Goal: Information Seeking & Learning: Understand process/instructions

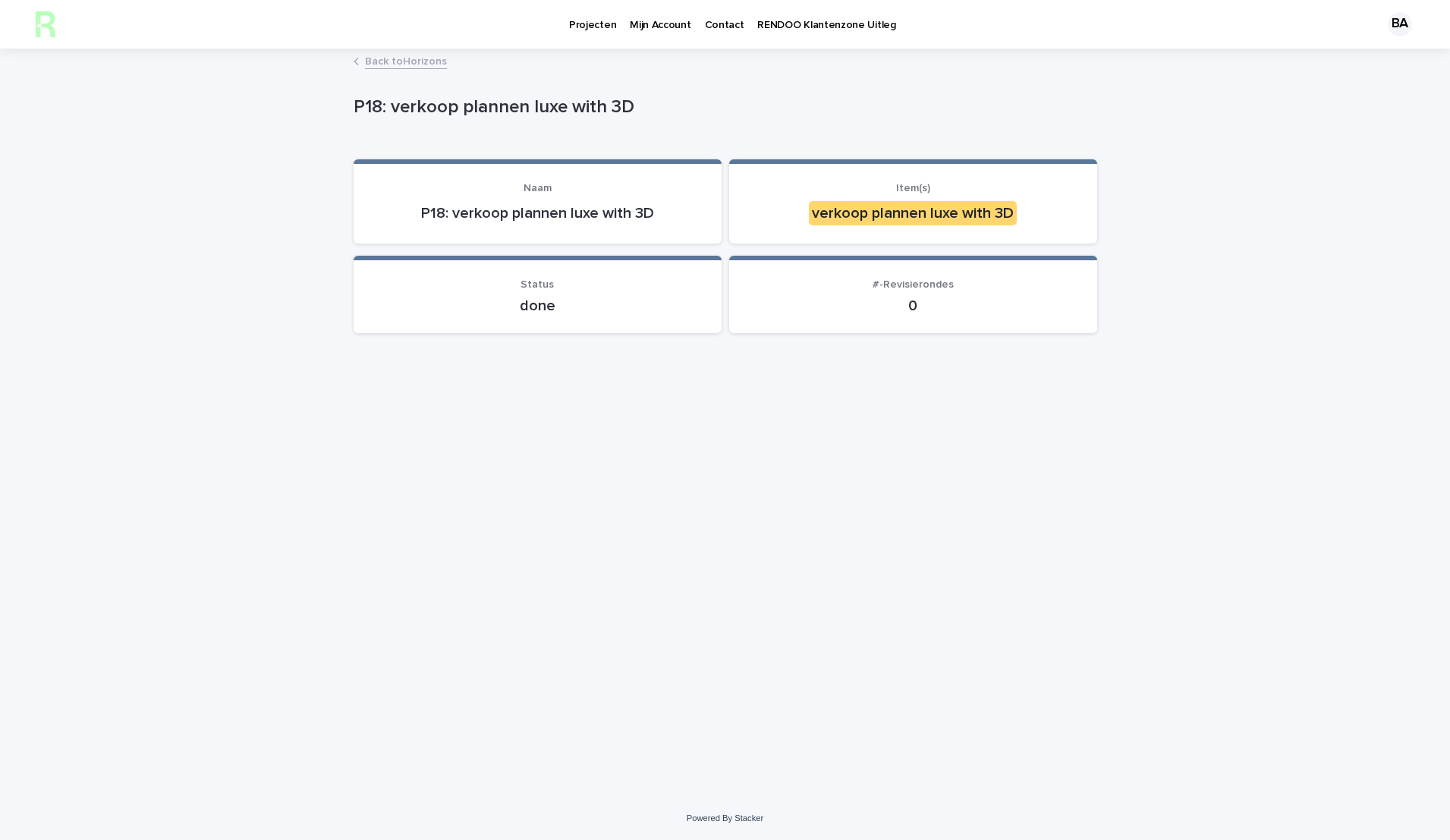
click at [573, 23] on p "Projecten" at bounding box center [592, 16] width 47 height 32
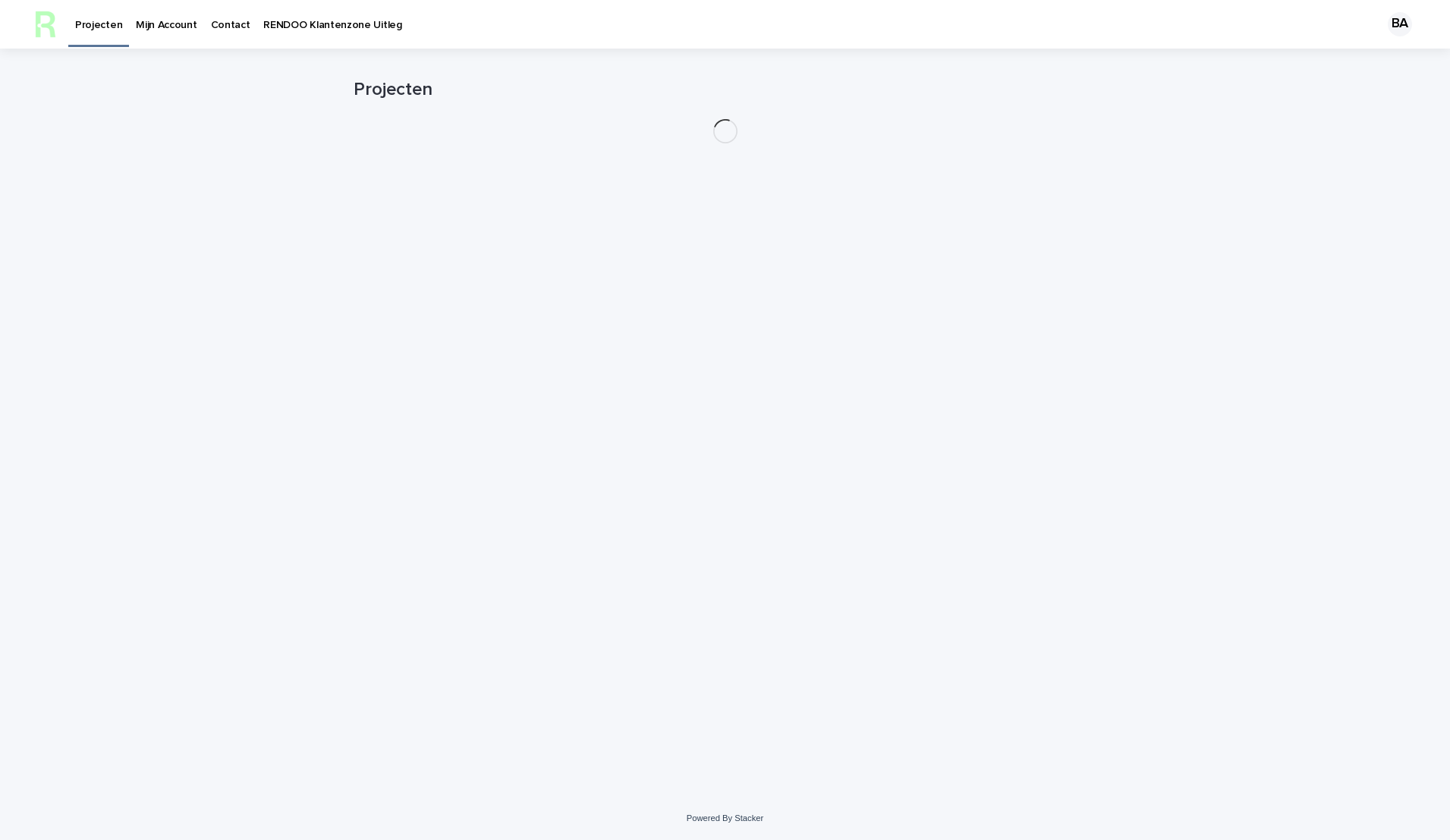
click at [197, 31] on p "Mijn Account" at bounding box center [165, 16] width 60 height 32
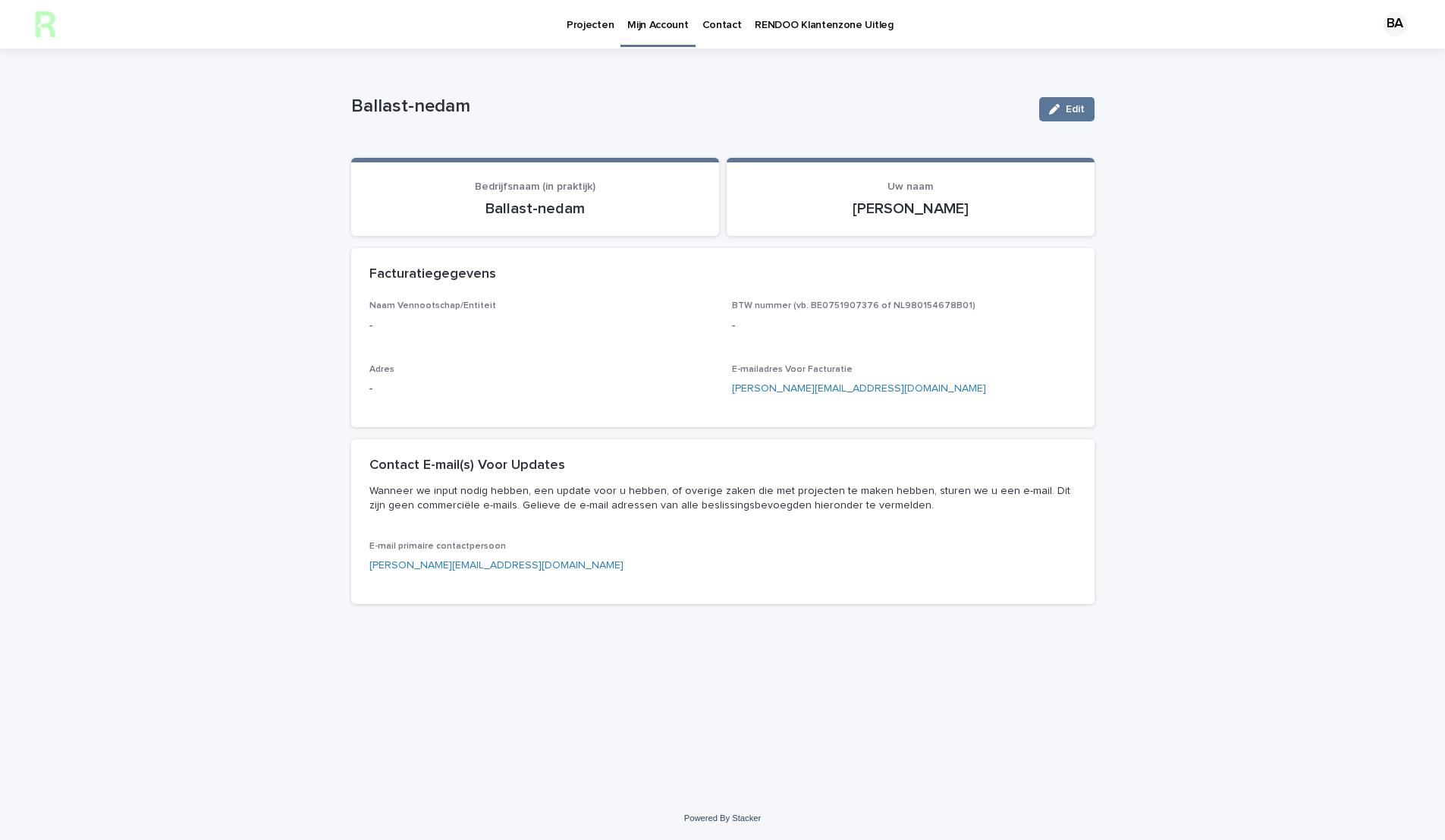
click at [831, 24] on p "RENDOO Klantenzone Uitleg" at bounding box center [824, 16] width 138 height 32
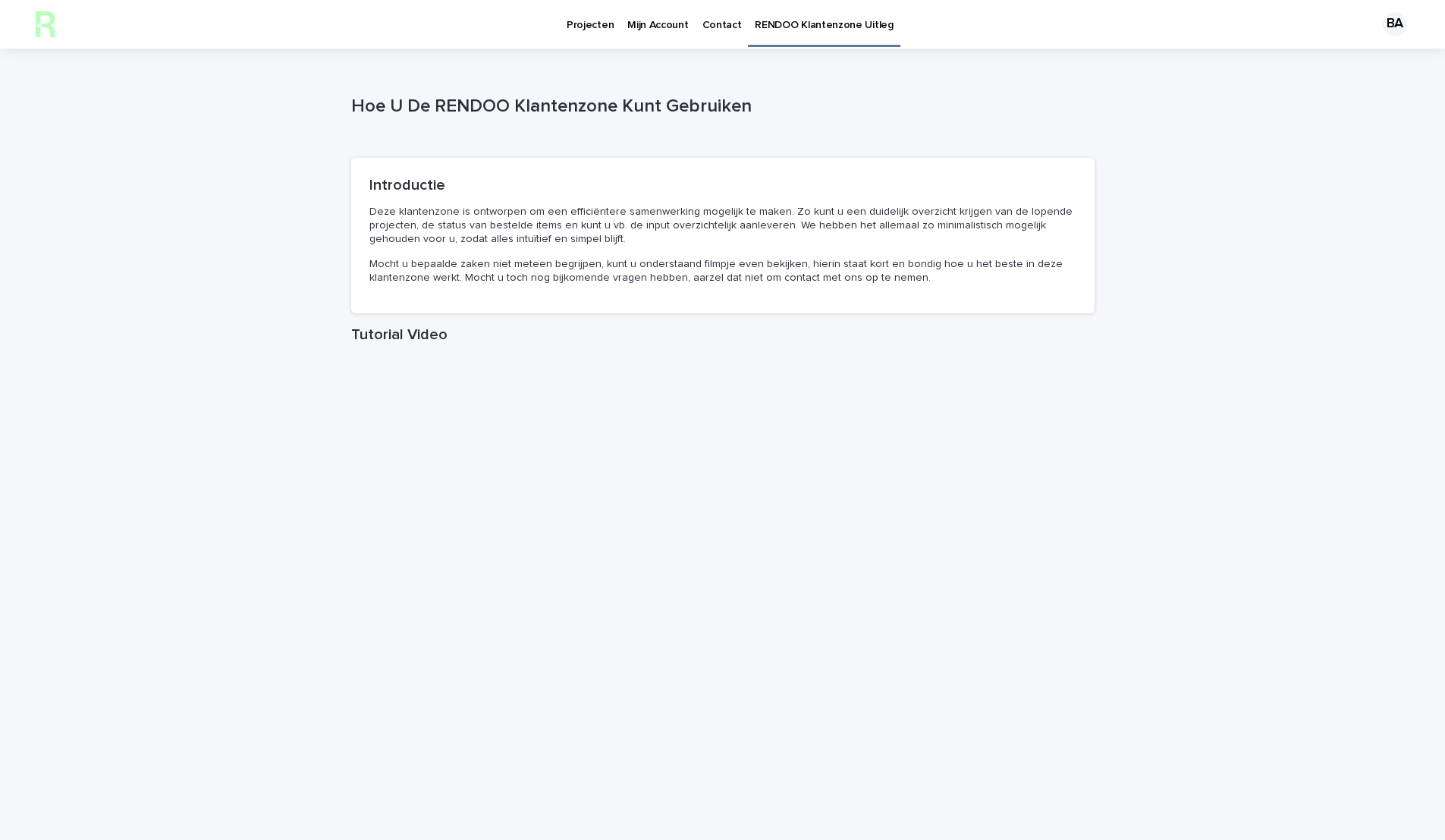
click at [510, 216] on p "Deze klantenzone is ontworpen om een efficiëntere samenwerking mogelijk te make…" at bounding box center [723, 225] width 707 height 42
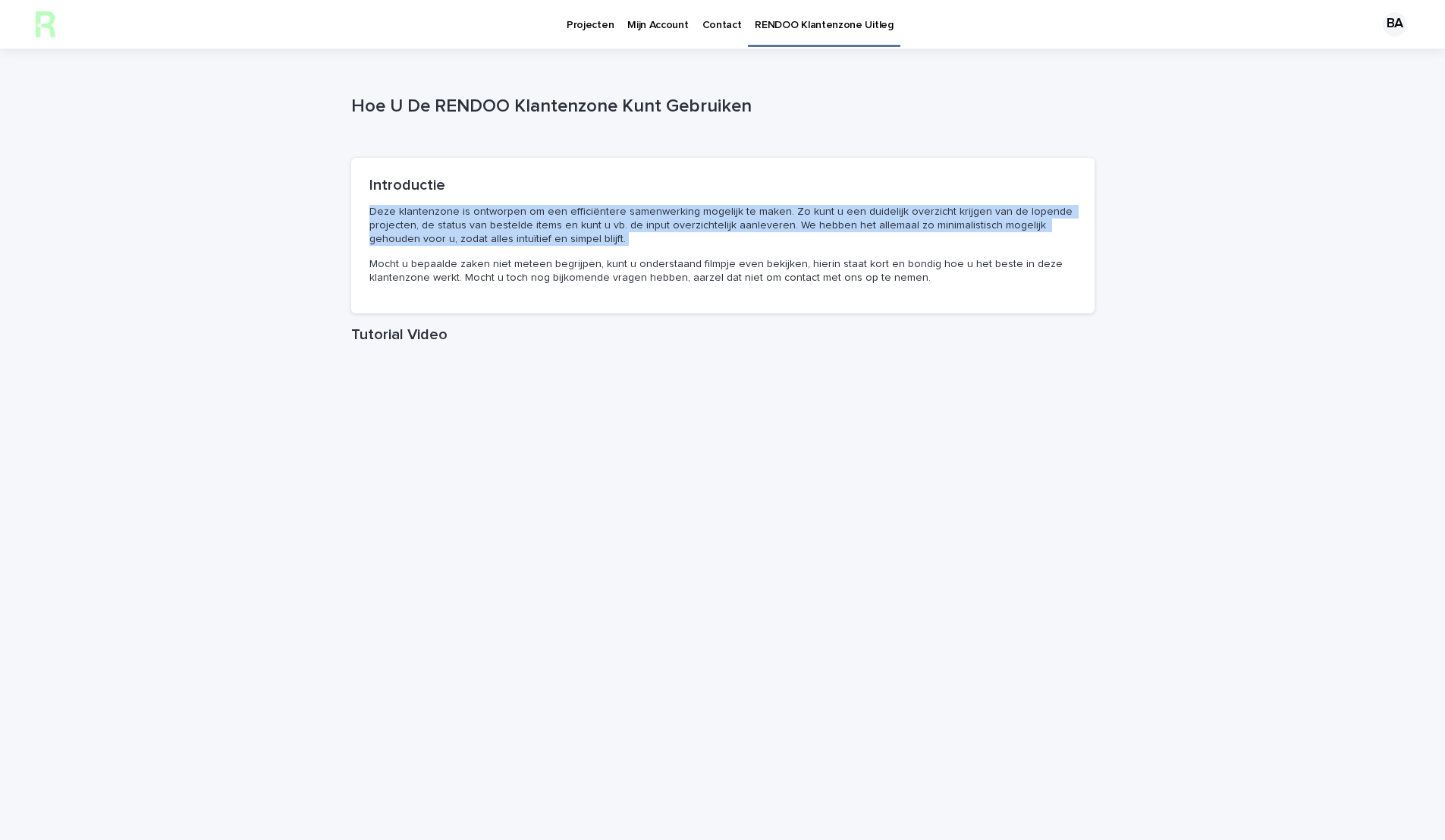
click at [625, 280] on p "Mocht u bepaalde zaken niet meteen begrijpen, kunt u onderstaand filmpje even b…" at bounding box center [723, 270] width 707 height 27
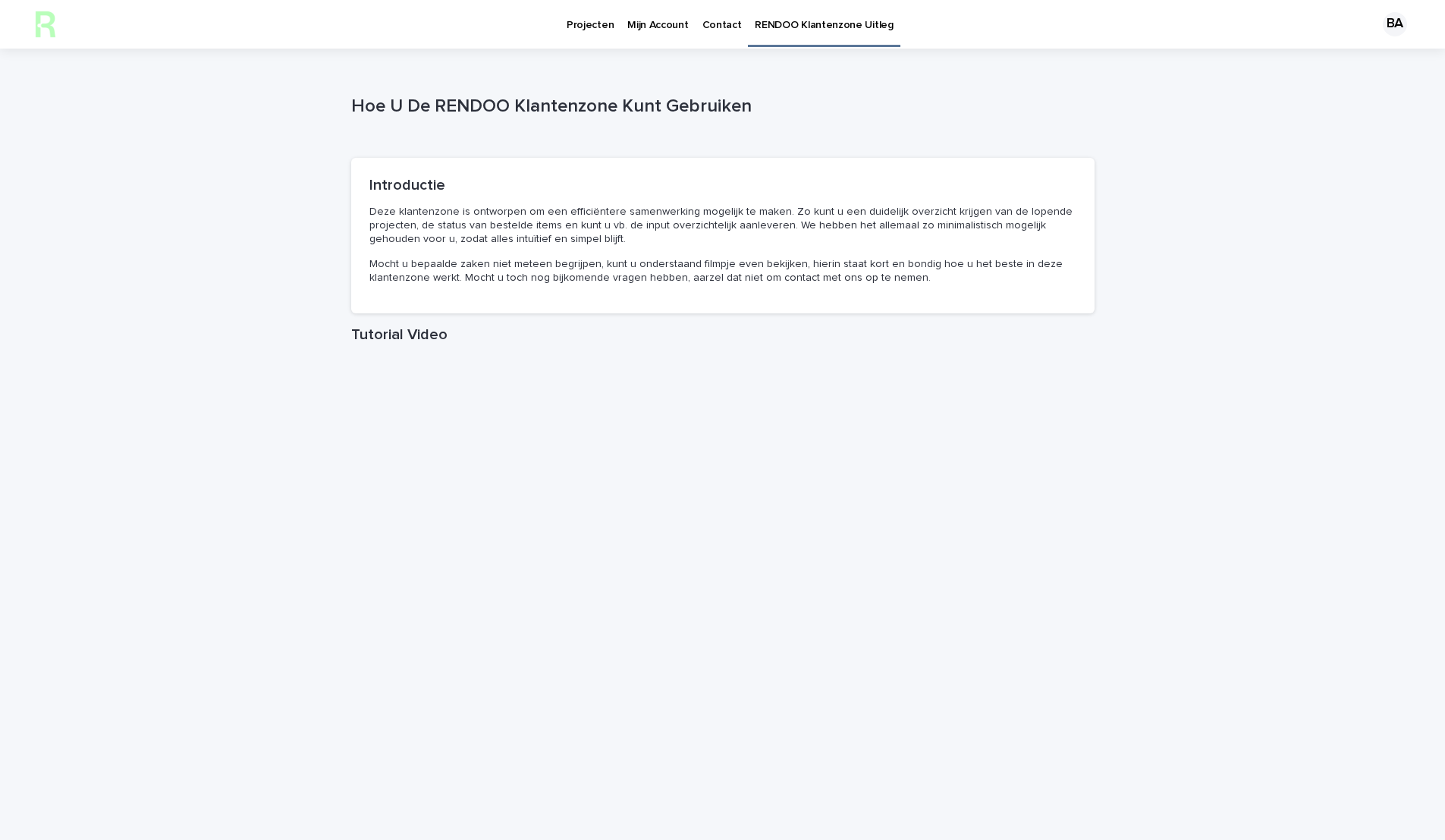
click at [625, 280] on p "Mocht u bepaalde zaken niet meteen begrijpen, kunt u onderstaand filmpje even b…" at bounding box center [723, 270] width 707 height 27
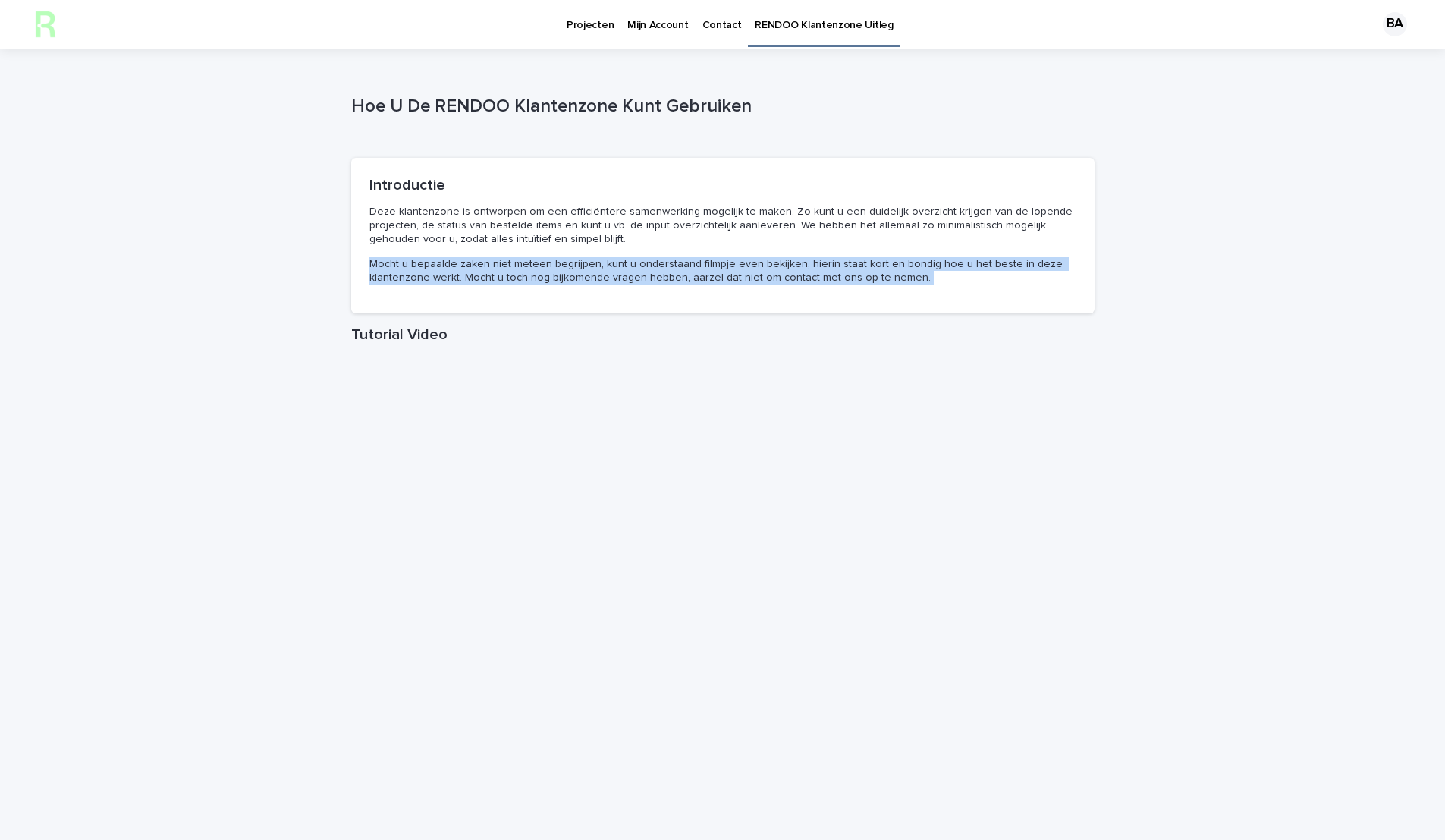
click at [672, 274] on p "Mocht u bepaalde zaken niet meteen begrijpen, kunt u onderstaand filmpje even b…" at bounding box center [723, 270] width 707 height 27
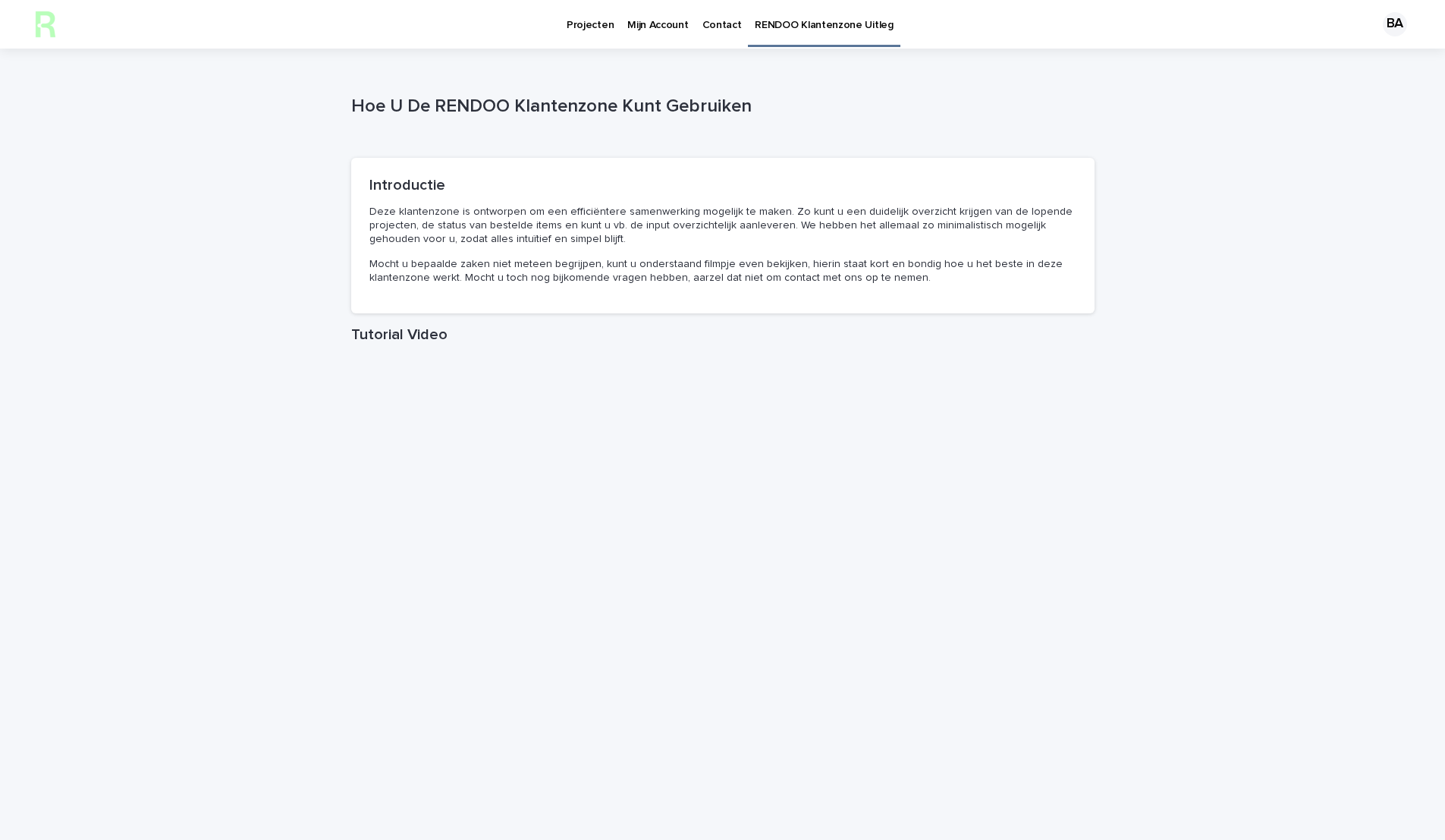
click at [587, 14] on p "Projecten" at bounding box center [590, 16] width 47 height 32
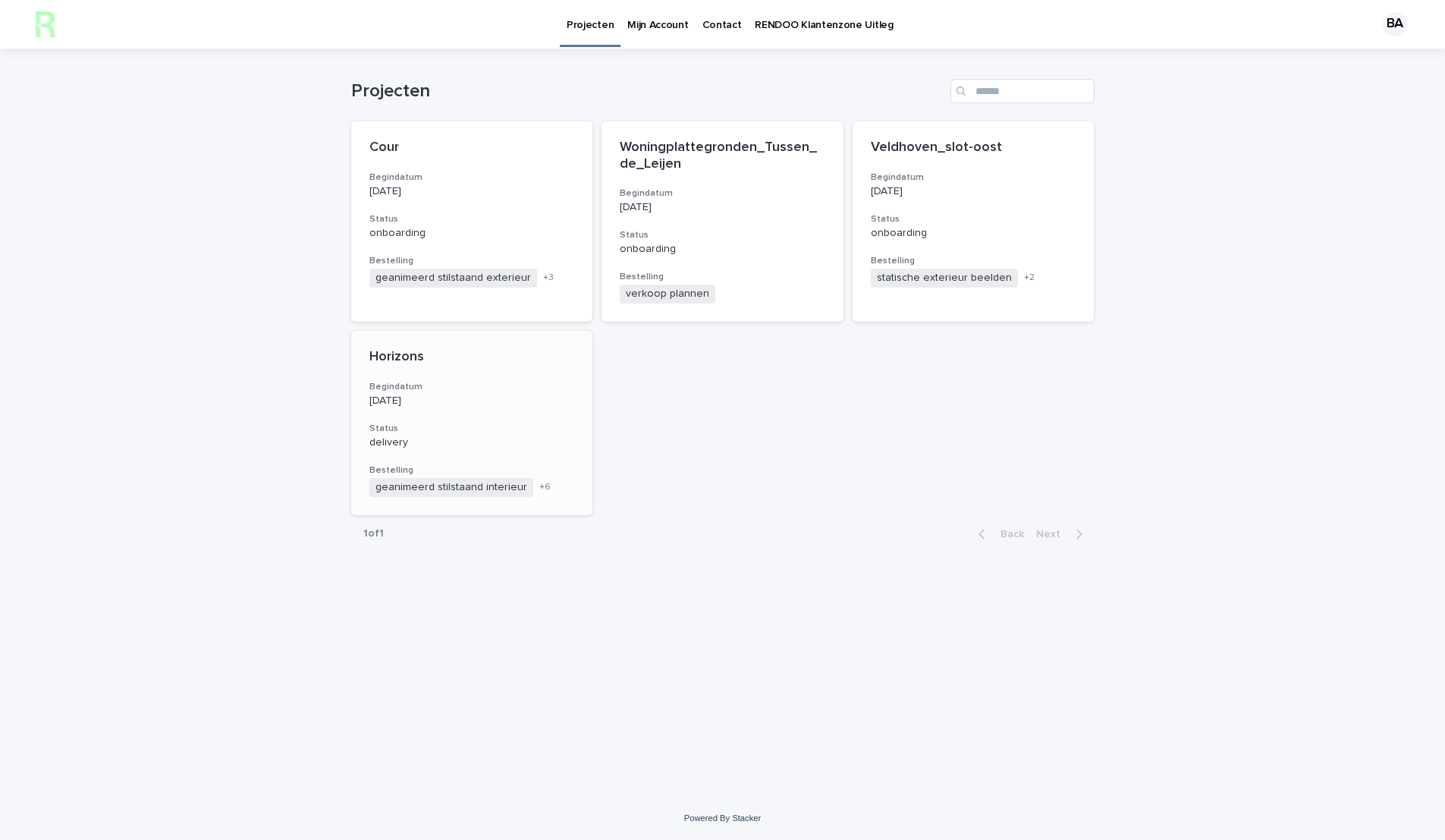
click at [396, 405] on div "Horizons Begindatum [DATE] Status delivery Bestelling geanimeerd stilstaand int…" at bounding box center [472, 422] width 242 height 184
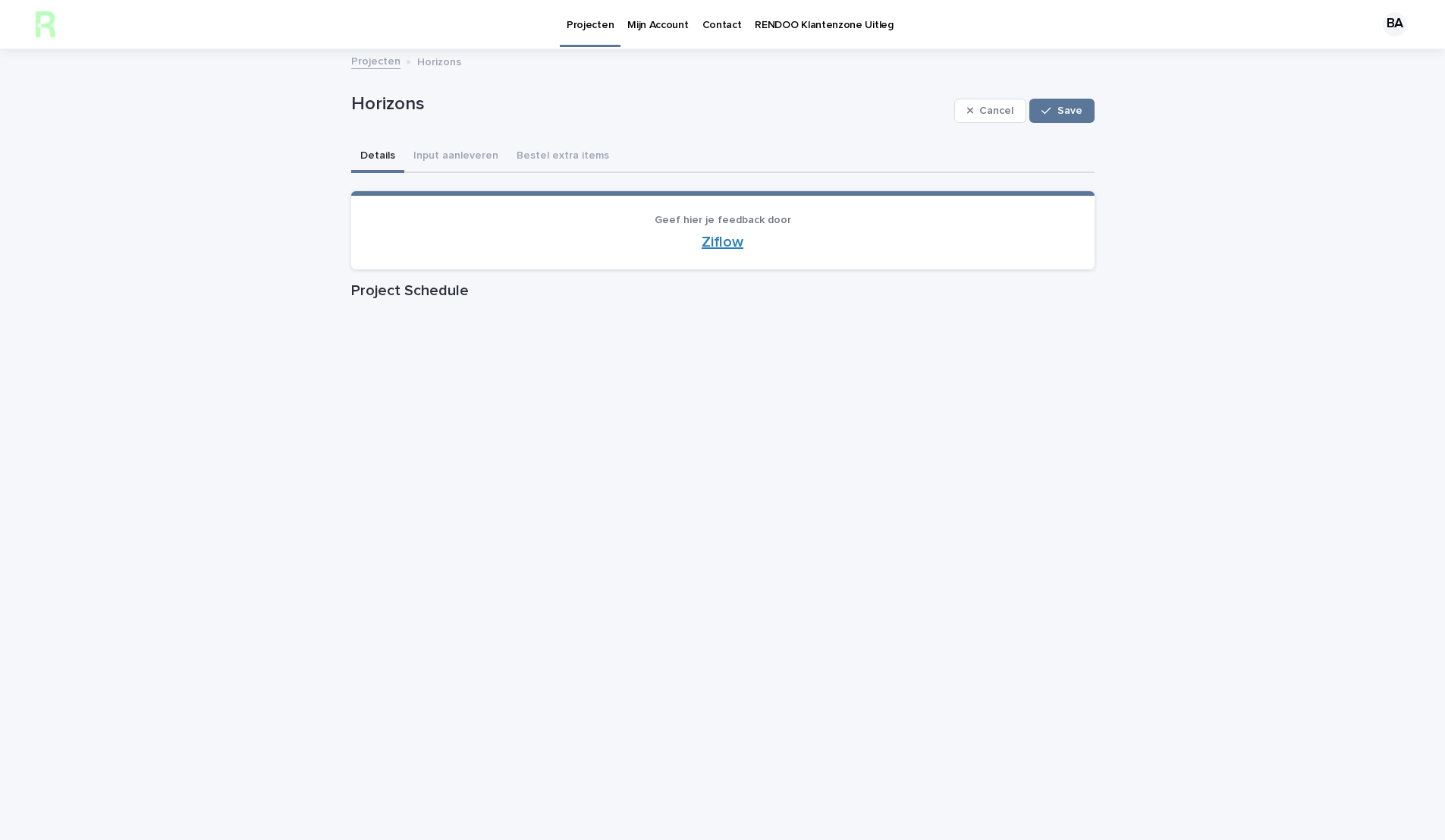
click at [720, 235] on link "Ziflow" at bounding box center [722, 242] width 42 height 15
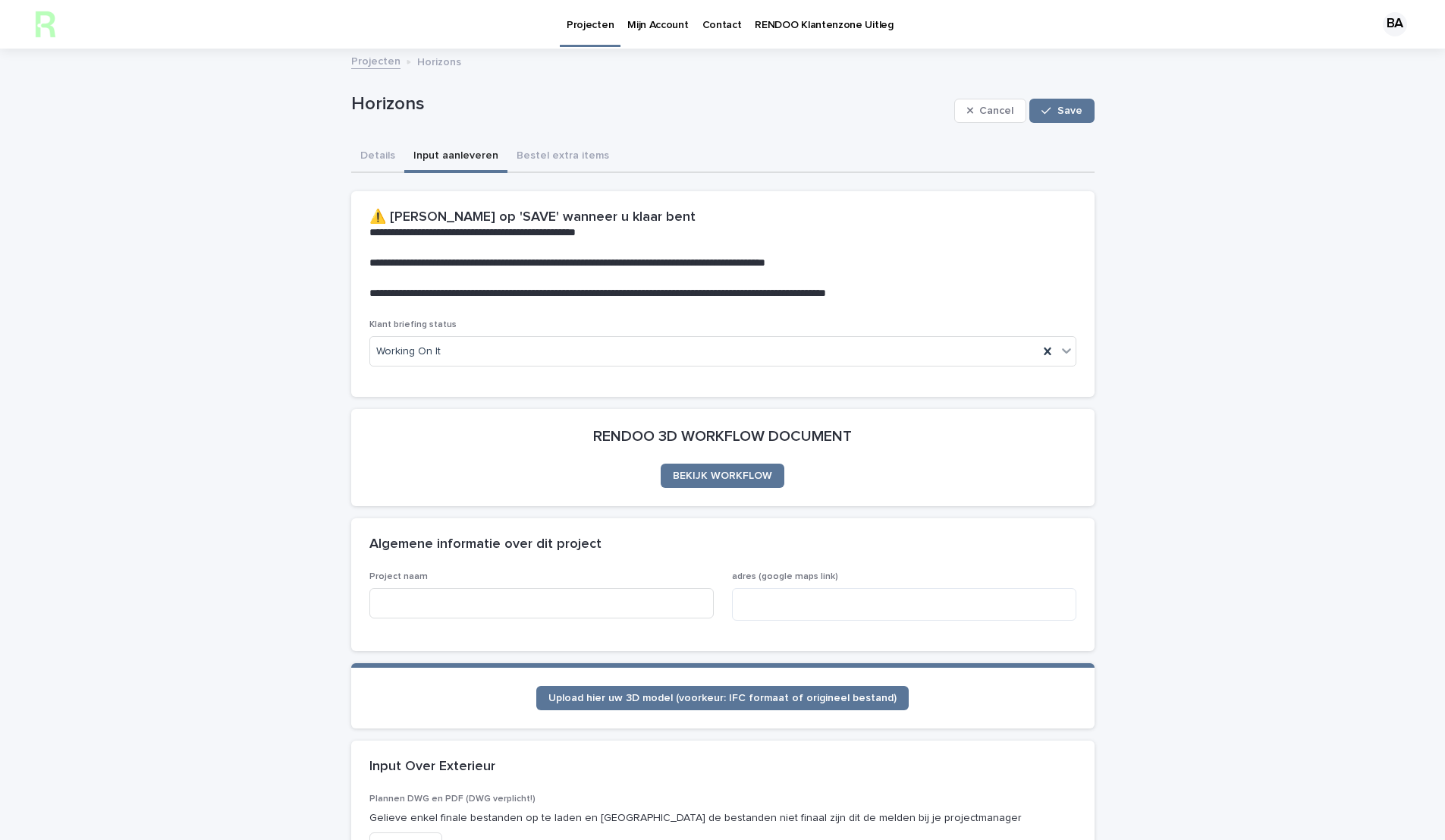
click at [448, 149] on button "Input aanleveren" at bounding box center [455, 157] width 103 height 32
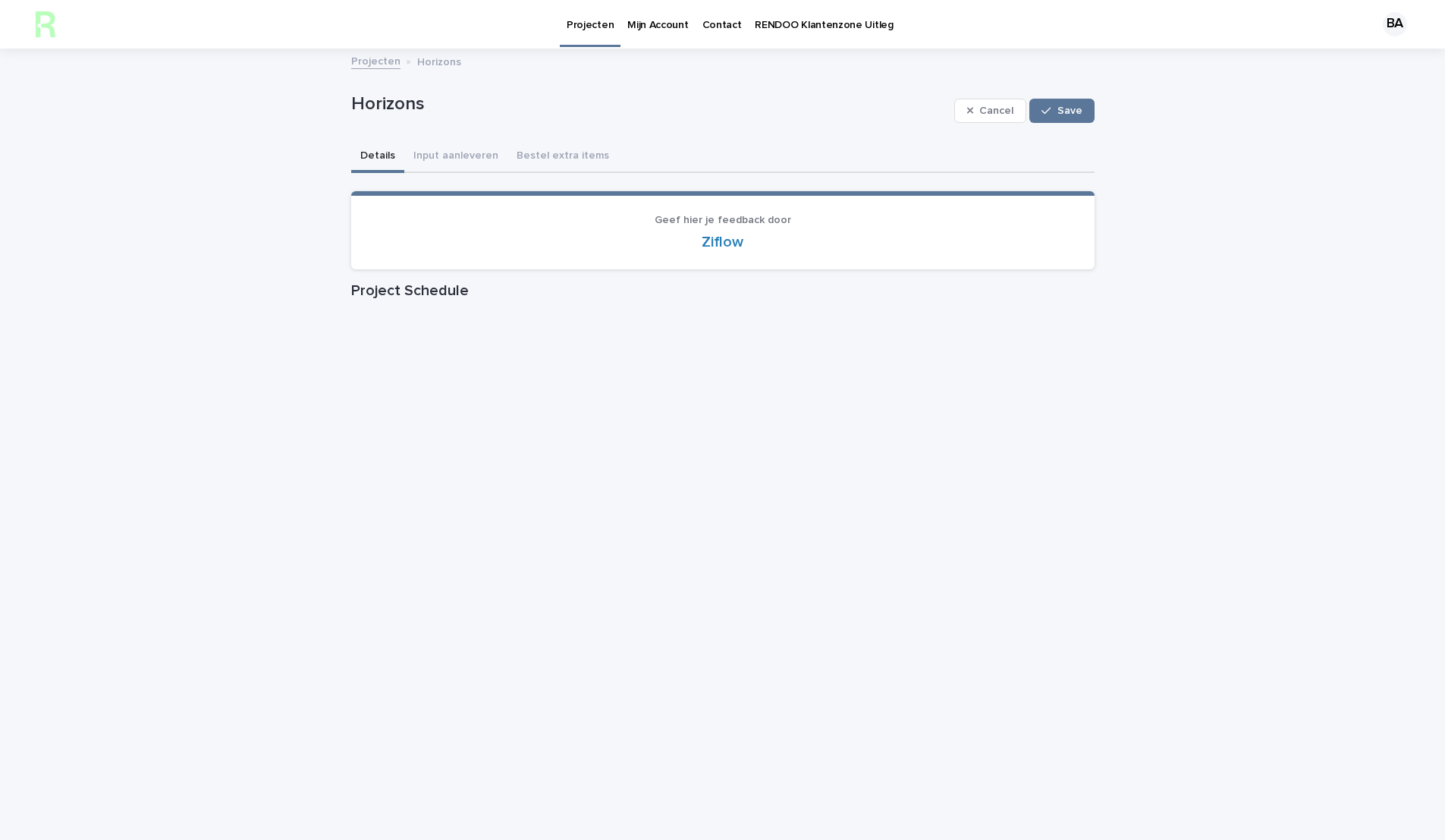
click at [370, 146] on button "Details" at bounding box center [378, 157] width 53 height 32
click at [375, 64] on link "Projecten" at bounding box center [376, 59] width 50 height 17
